Goal: Find specific page/section: Find specific page/section

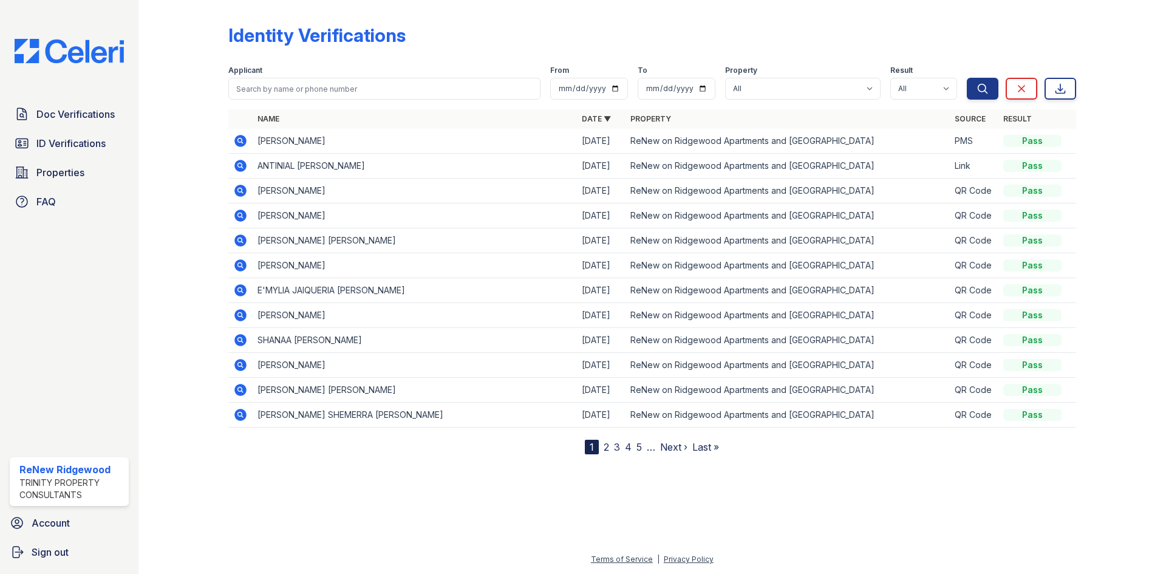
click at [592, 450] on div "1" at bounding box center [592, 447] width 14 height 15
click at [118, 123] on link "Doc Verifications" at bounding box center [69, 114] width 119 height 24
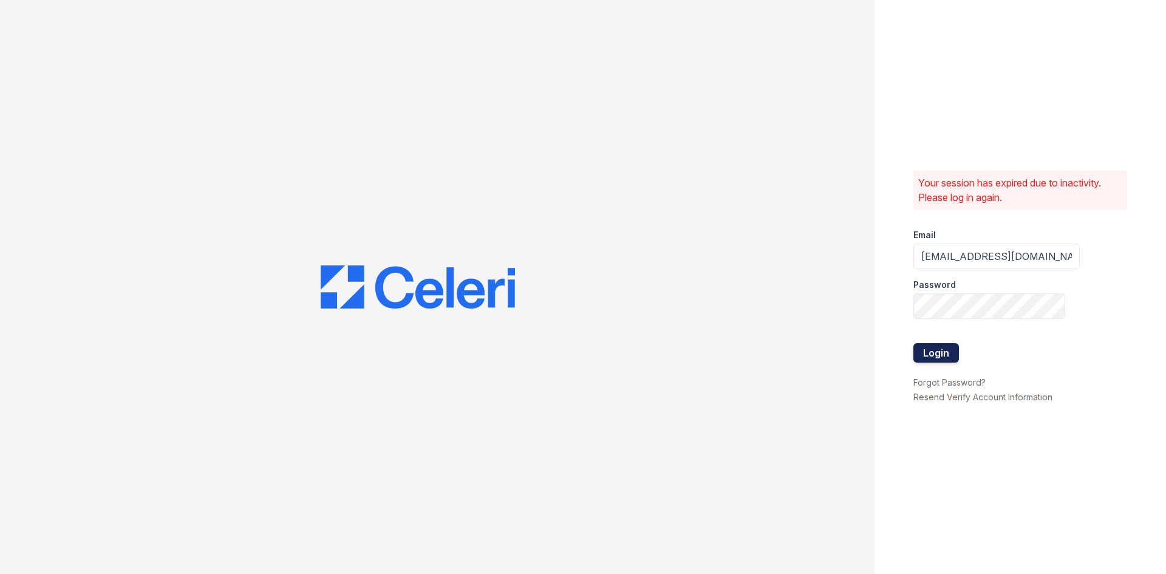
click at [954, 348] on button "Login" at bounding box center [936, 352] width 46 height 19
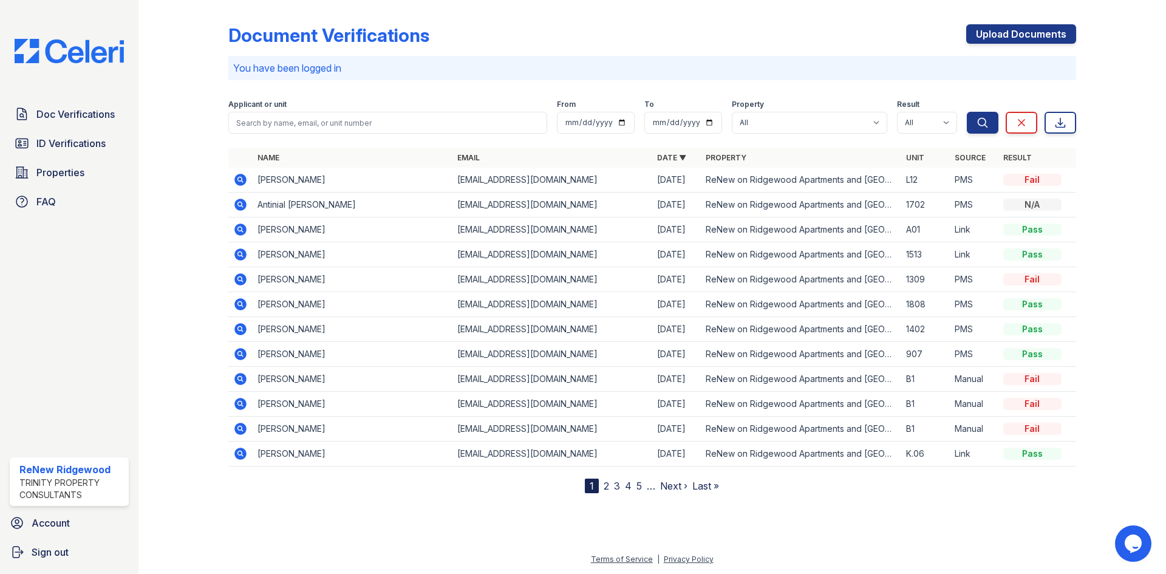
click at [605, 487] on link "2" at bounding box center [605, 486] width 5 height 12
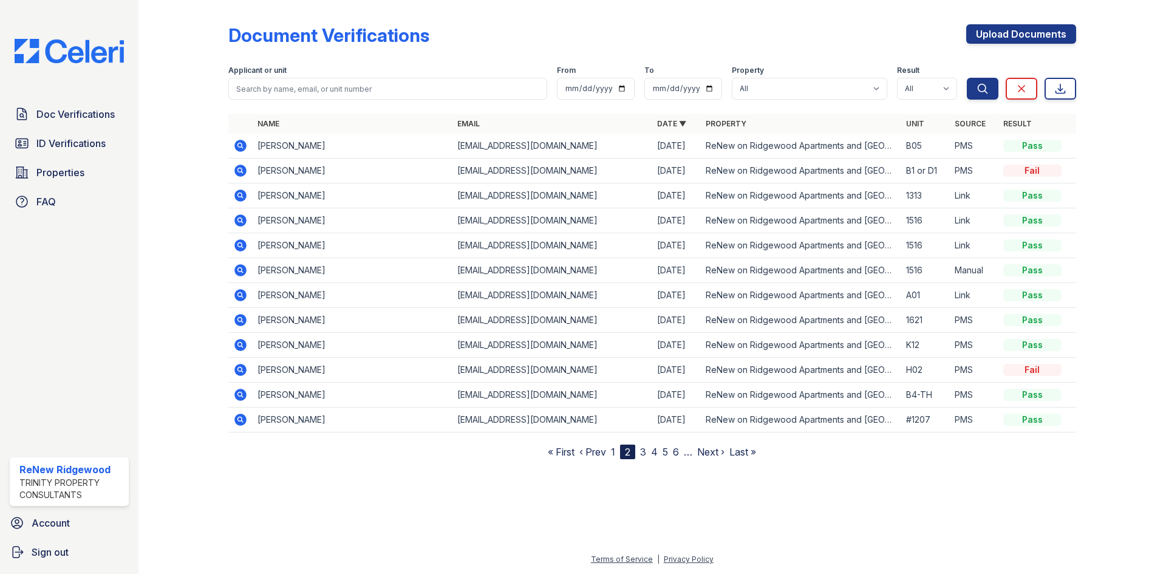
click at [642, 457] on link "3" at bounding box center [643, 452] width 6 height 12
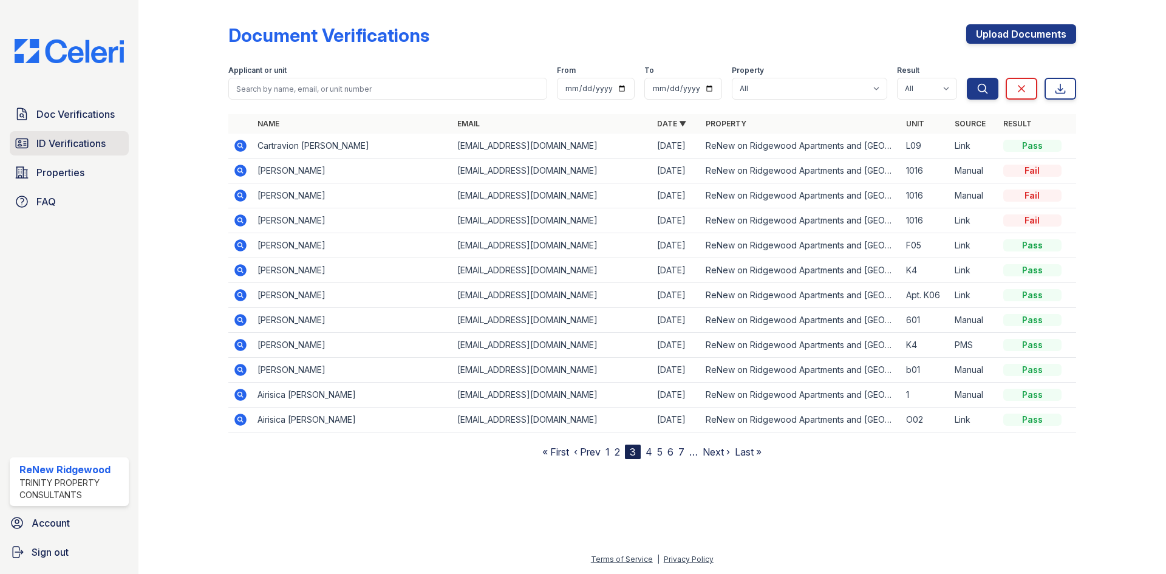
click at [87, 139] on span "ID Verifications" at bounding box center [70, 143] width 69 height 15
